Goal: Information Seeking & Learning: Learn about a topic

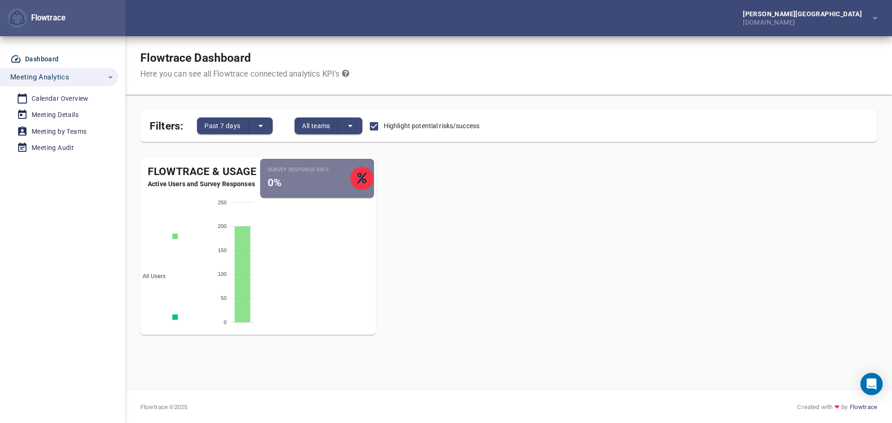
click at [361, 178] on icon at bounding box center [361, 178] width 9 height 11
click at [446, 189] on div "Flowtrace & Usage Active Users and Survey Responses All Users Active Employees …" at bounding box center [509, 250] width 752 height 201
click at [355, 125] on icon "split button" at bounding box center [350, 125] width 11 height 11
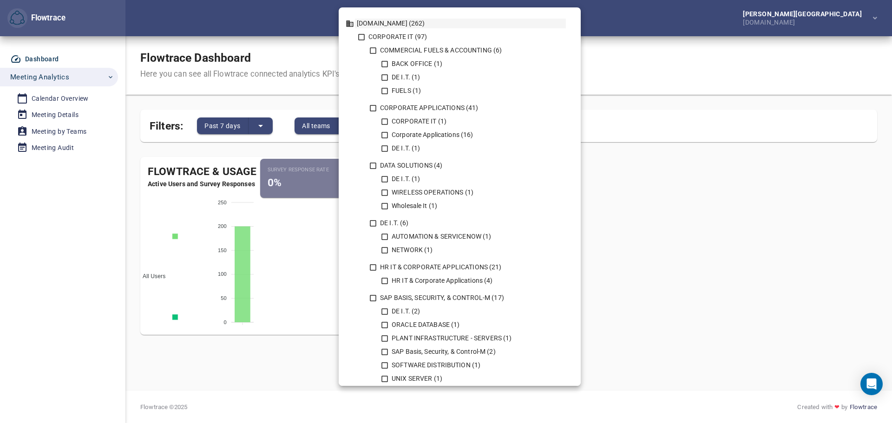
click at [691, 195] on div at bounding box center [446, 211] width 892 height 423
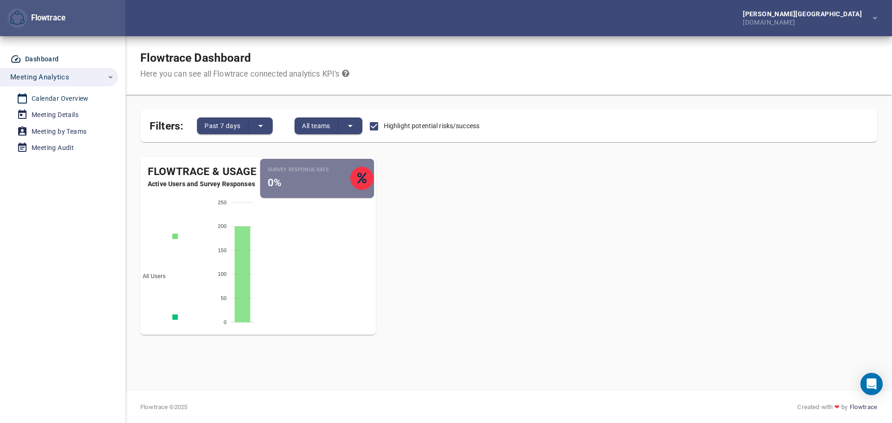
click at [67, 99] on div "Calendar Overview" at bounding box center [60, 99] width 57 height 12
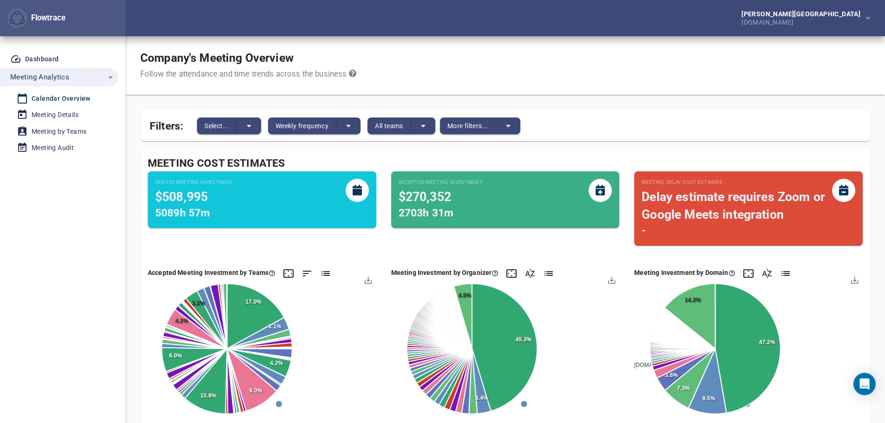
scroll to position [46, 0]
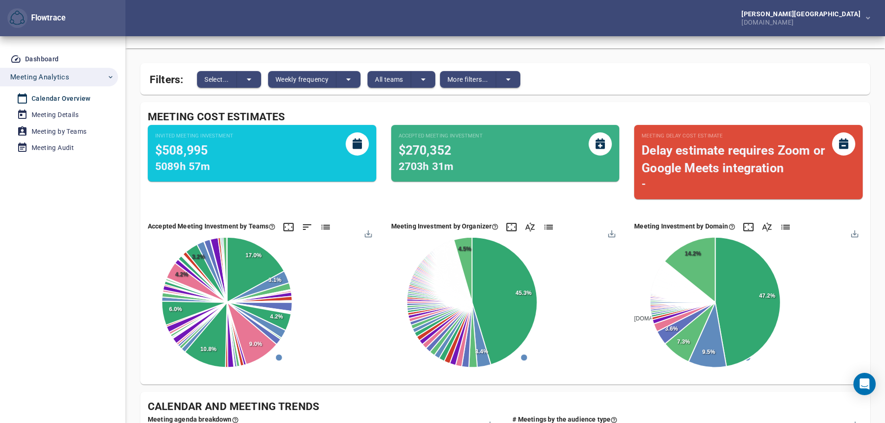
drag, startPoint x: 884, startPoint y: 136, endPoint x: 886, endPoint y: 153, distance: 17.3
click at [885, 153] on html "Flowtrace [PERSON_NAME] [DOMAIN_NAME] Flowtrace Dashboard Meeting Analytics Cal…" at bounding box center [442, 165] width 885 height 423
click at [75, 115] on div "Meeting Details" at bounding box center [55, 115] width 47 height 12
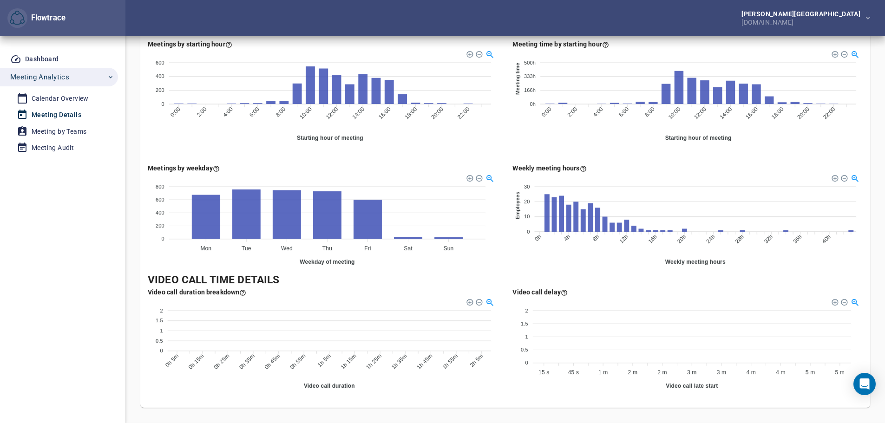
scroll to position [453, 0]
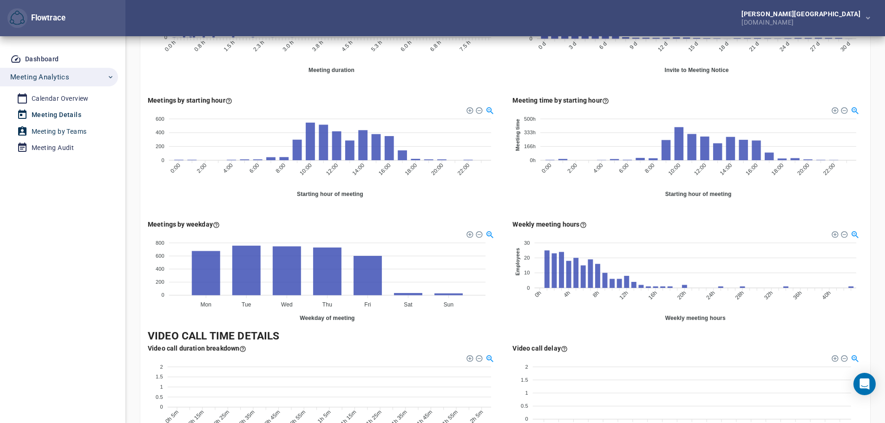
click at [58, 131] on div "Meeting by Teams" at bounding box center [59, 132] width 55 height 12
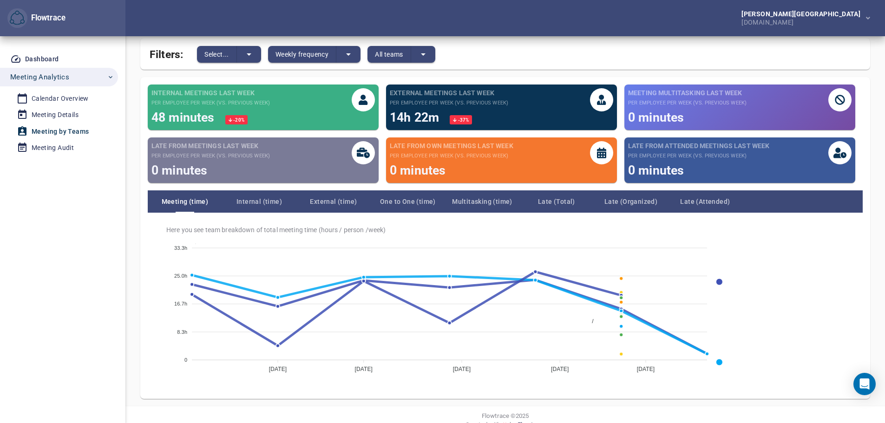
scroll to position [28, 0]
click at [262, 199] on span "Internal (time)" at bounding box center [259, 201] width 74 height 11
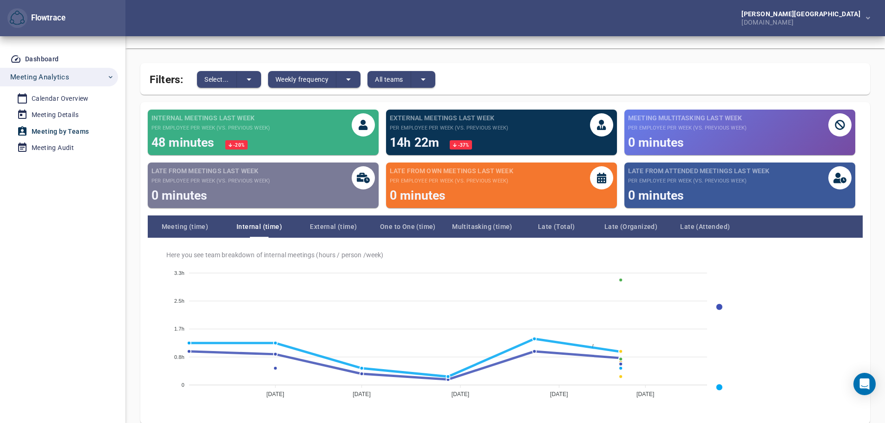
scroll to position [69, 0]
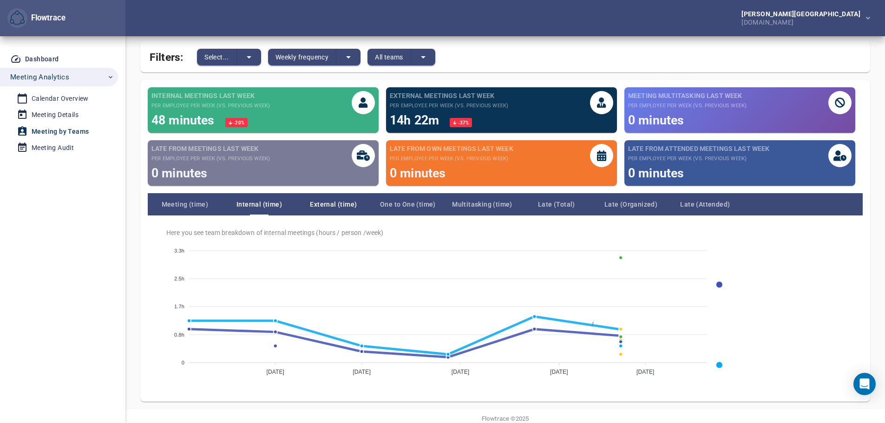
click at [335, 207] on span "External (time)" at bounding box center [333, 204] width 74 height 11
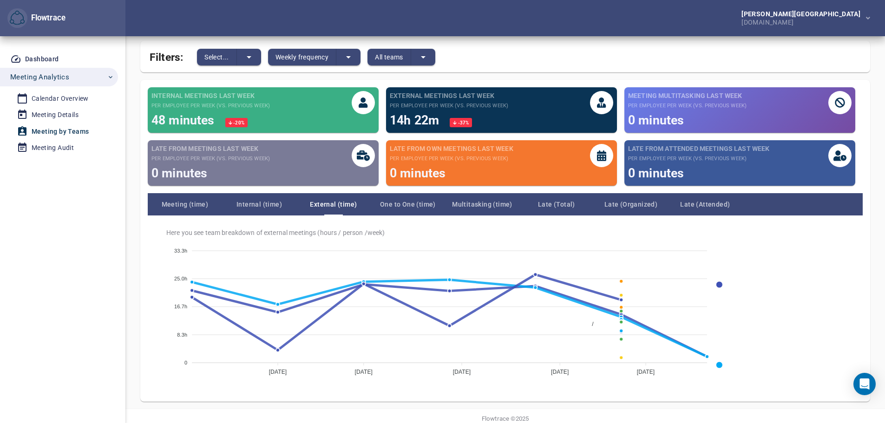
scroll to position [0, 0]
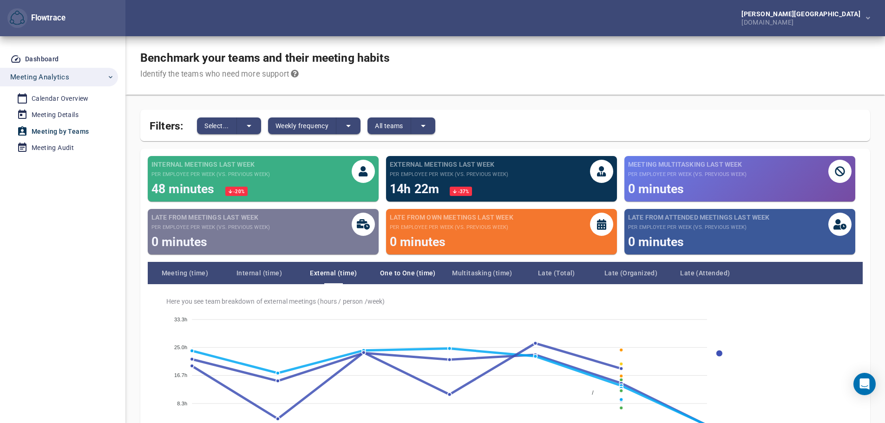
click at [426, 275] on span "One to One (time)" at bounding box center [408, 273] width 74 height 11
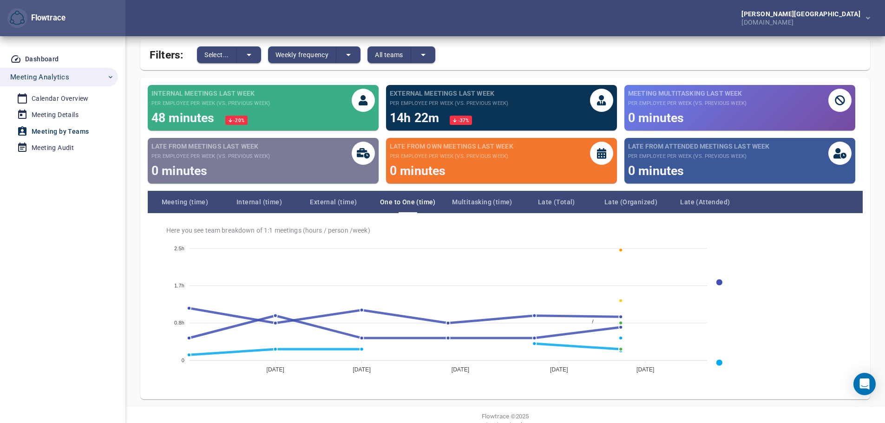
scroll to position [76, 0]
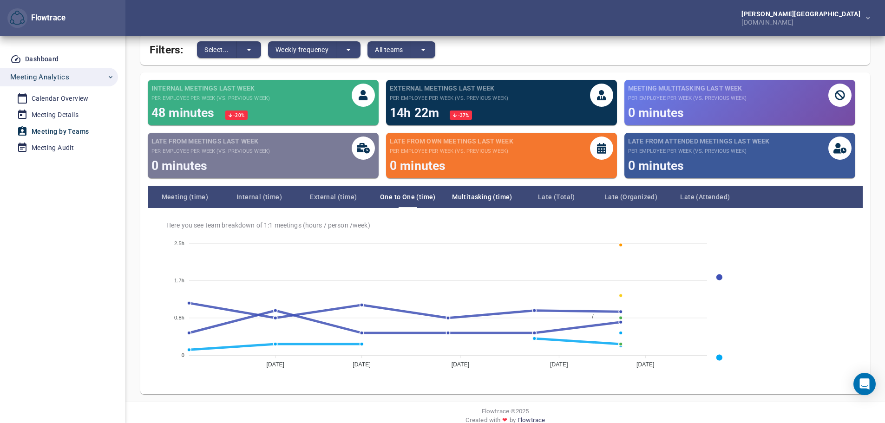
click at [496, 198] on span "Multitasking (time)" at bounding box center [482, 196] width 74 height 11
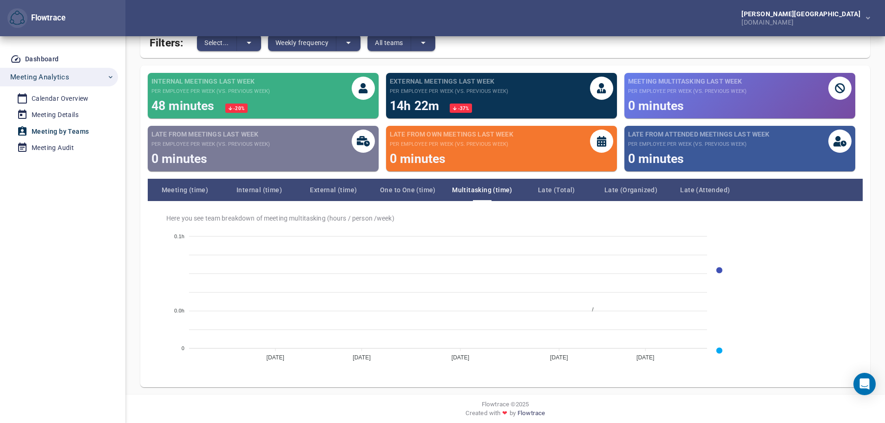
scroll to position [85, 0]
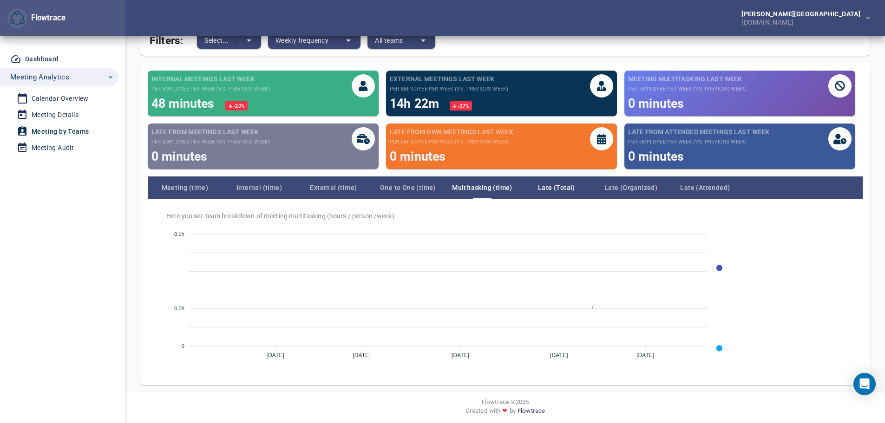
click at [545, 185] on span "Late (Total)" at bounding box center [556, 187] width 74 height 11
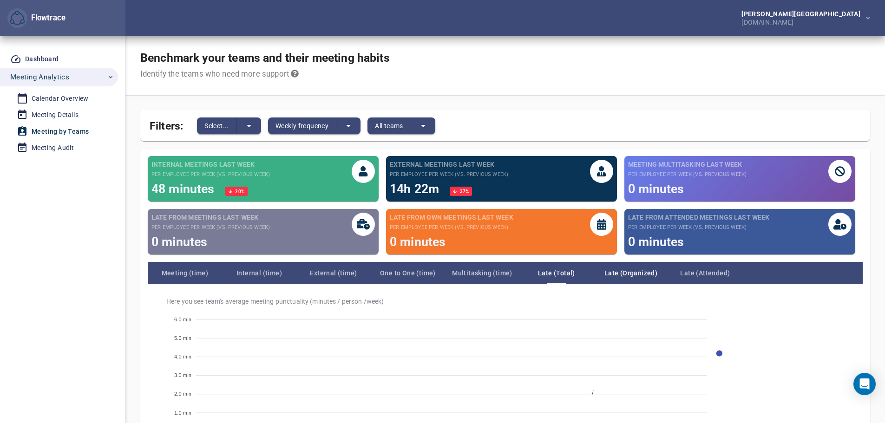
click at [627, 276] on span "Late (Organized)" at bounding box center [631, 273] width 74 height 11
click at [712, 276] on span "Late (Attended)" at bounding box center [705, 273] width 74 height 11
click at [57, 149] on div "Meeting Audit" at bounding box center [53, 148] width 42 height 12
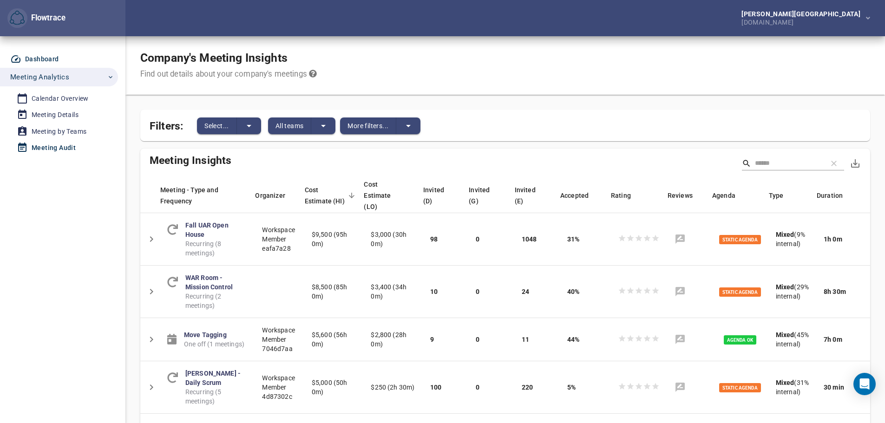
click at [43, 59] on div "Dashboard" at bounding box center [42, 59] width 34 height 12
